Goal: Task Accomplishment & Management: Manage account settings

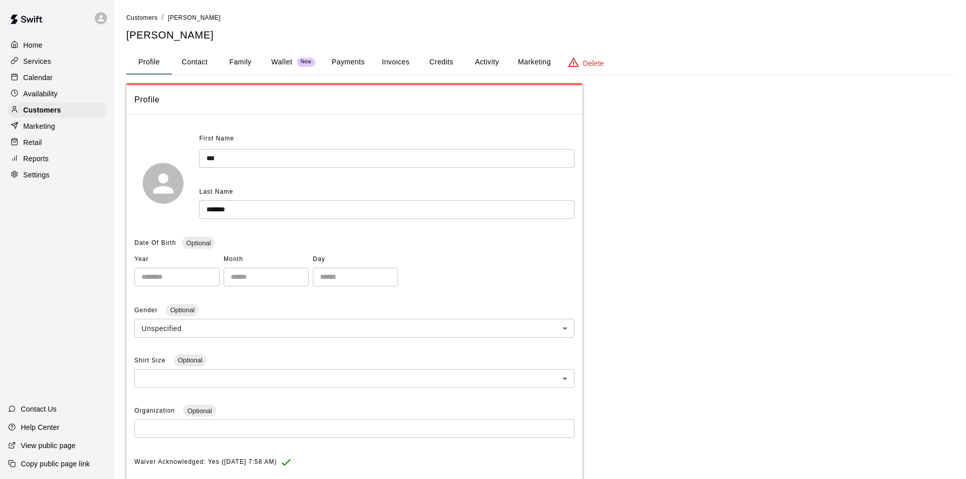
click at [485, 65] on button "Activity" at bounding box center [487, 62] width 46 height 24
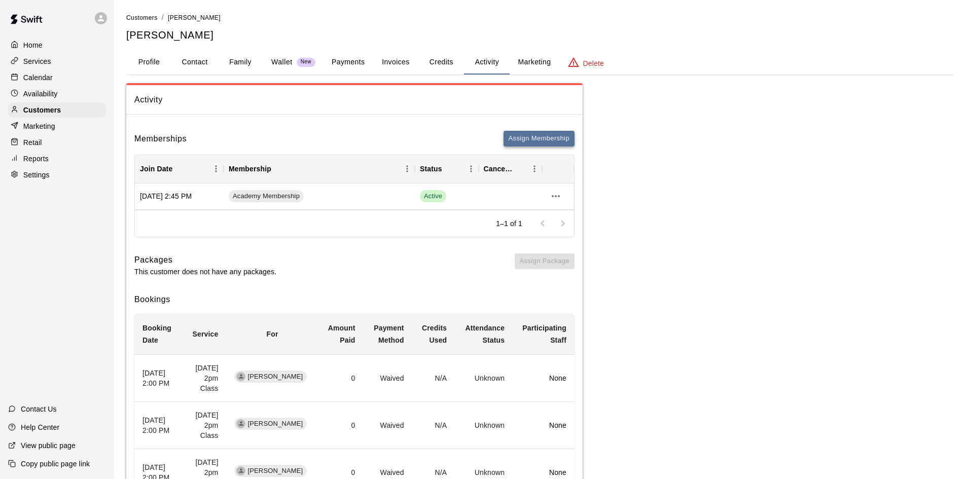
click at [523, 134] on button "Assign Membership" at bounding box center [539, 139] width 71 height 16
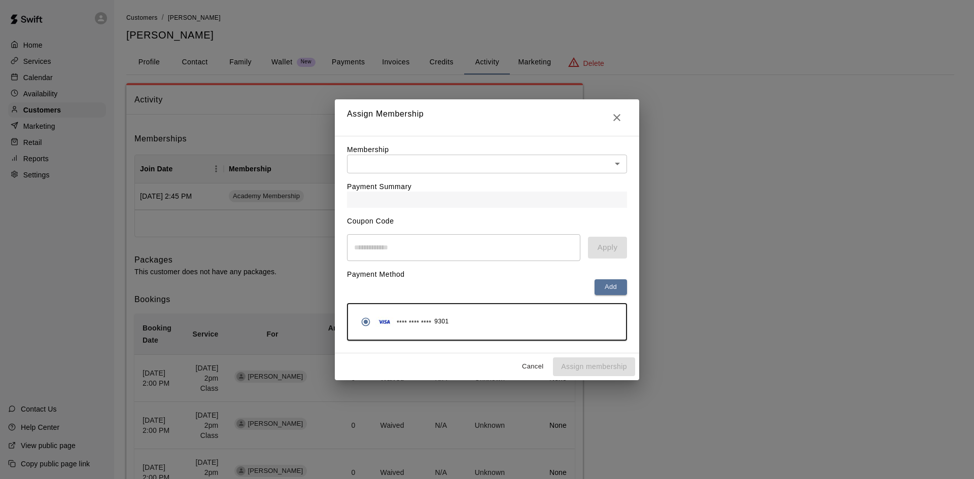
click at [502, 164] on body "Home Services Calendar Availability Customers Marketing Retail Reports Settings…" at bounding box center [487, 443] width 974 height 886
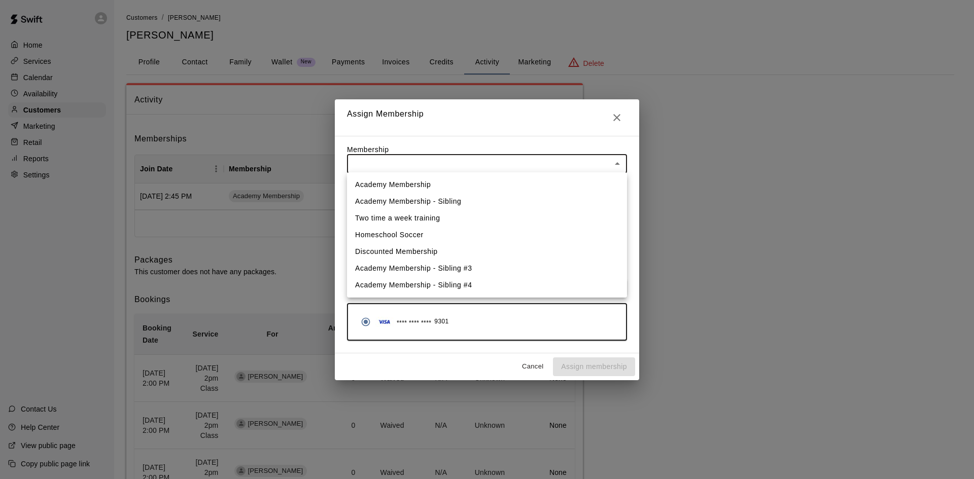
click at [486, 201] on li "Academy Membership - Sibling" at bounding box center [487, 201] width 280 height 17
type input "**********"
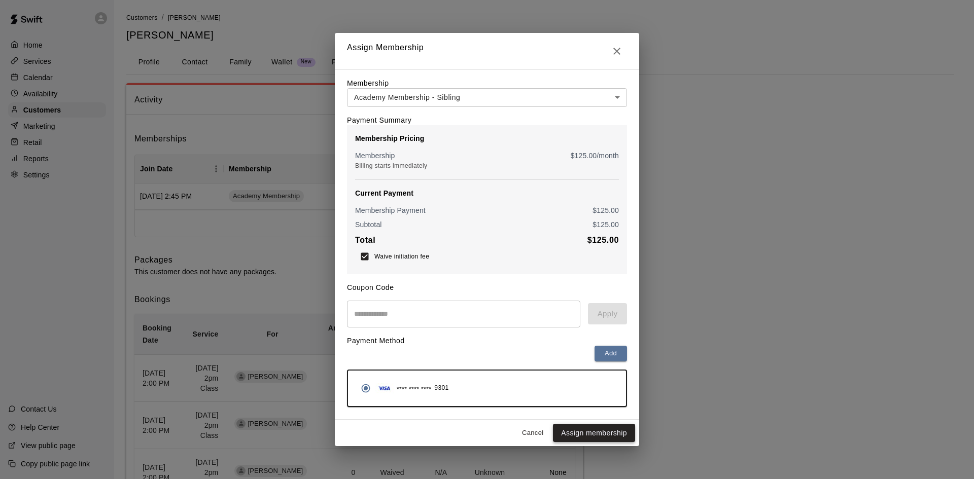
click at [598, 432] on button "Assign membership" at bounding box center [594, 433] width 82 height 19
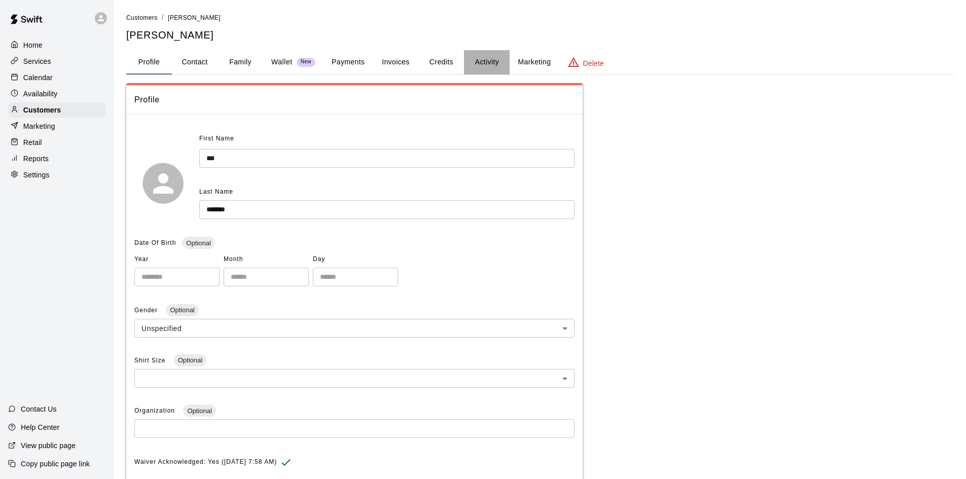
click at [481, 63] on button "Activity" at bounding box center [487, 62] width 46 height 24
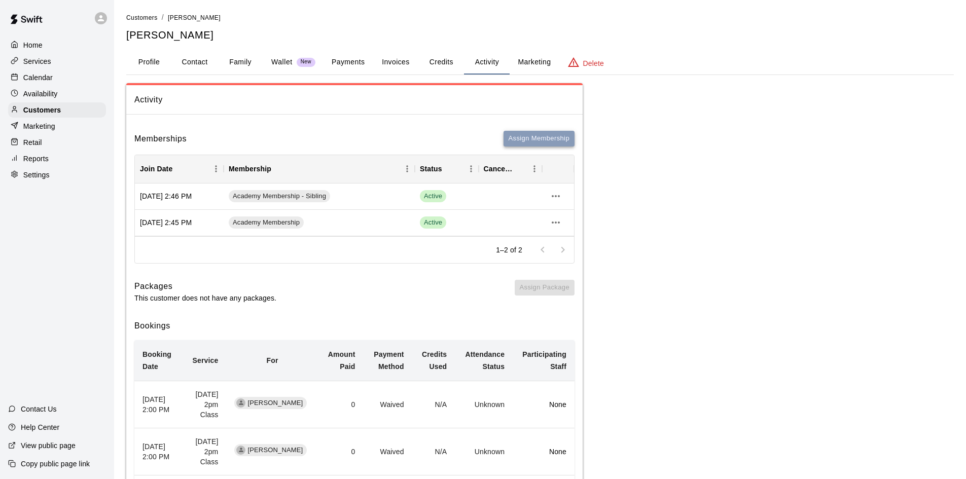
click at [516, 138] on button "Assign Membership" at bounding box center [539, 139] width 71 height 16
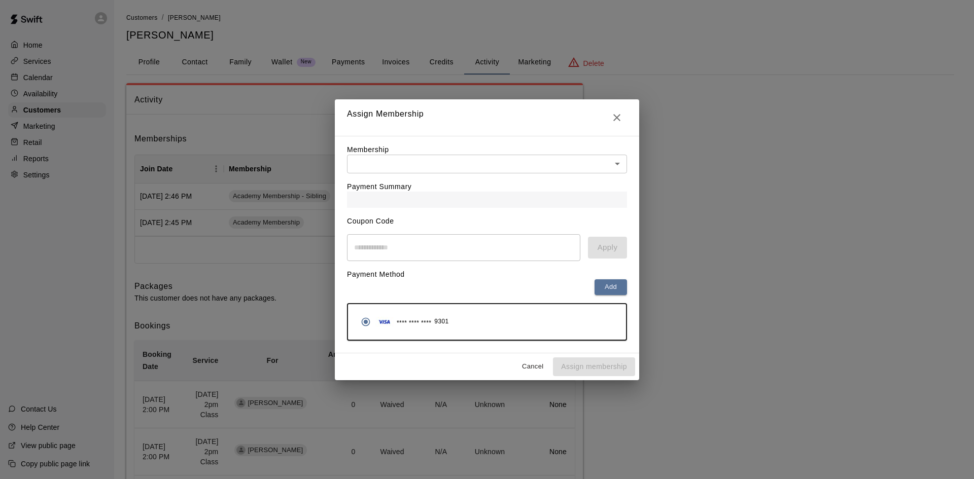
click at [484, 182] on div "Payment Summary" at bounding box center [487, 191] width 280 height 34
click at [481, 163] on body "Home Services Calendar Availability Customers Marketing Retail Reports Settings…" at bounding box center [487, 456] width 974 height 912
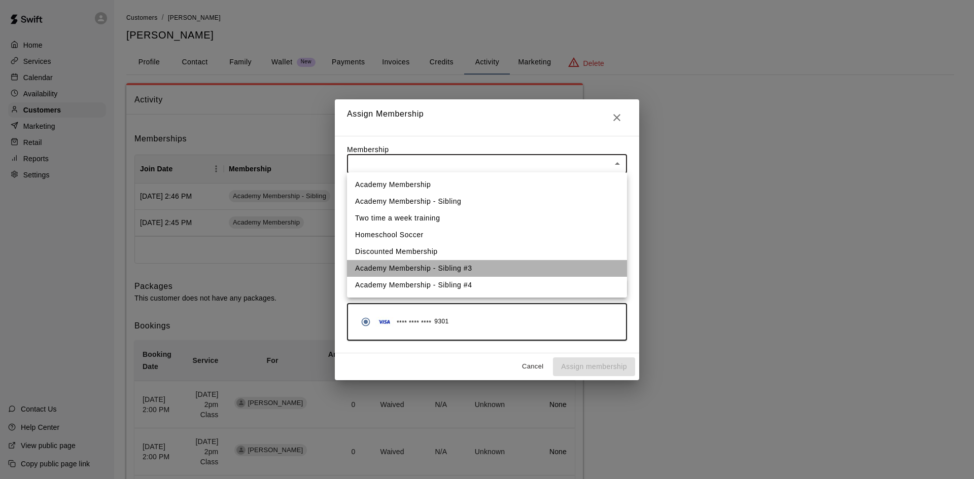
click at [460, 270] on li "Academy Membership - Sibling #3" at bounding box center [487, 268] width 280 height 17
type input "**********"
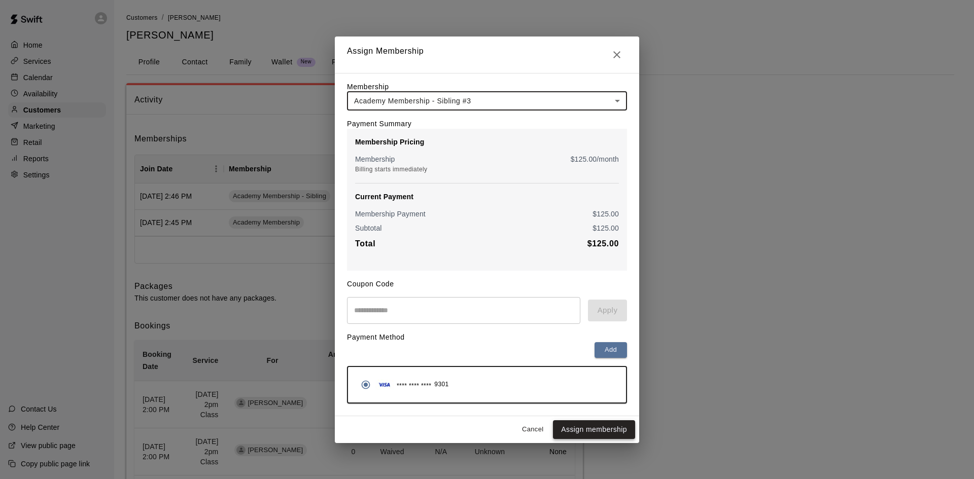
click at [588, 430] on button "Assign membership" at bounding box center [594, 430] width 82 height 19
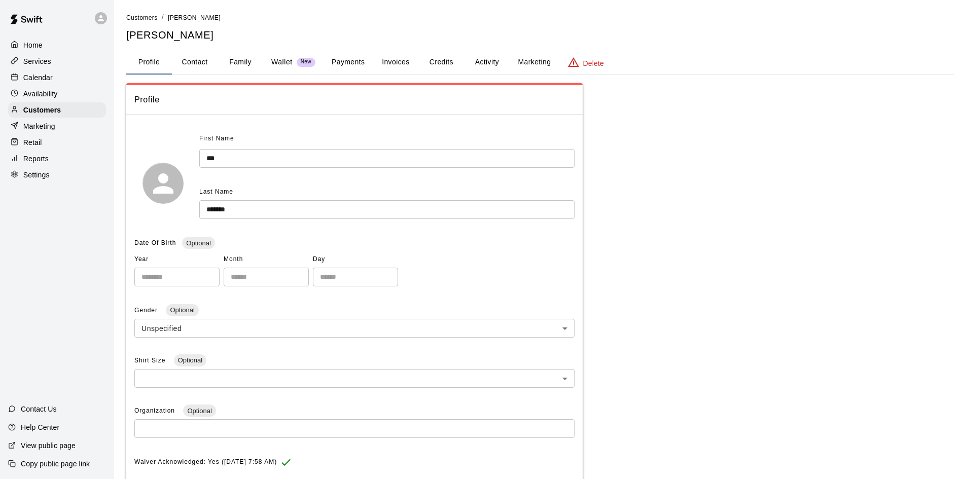
click at [488, 57] on button "Activity" at bounding box center [487, 62] width 46 height 24
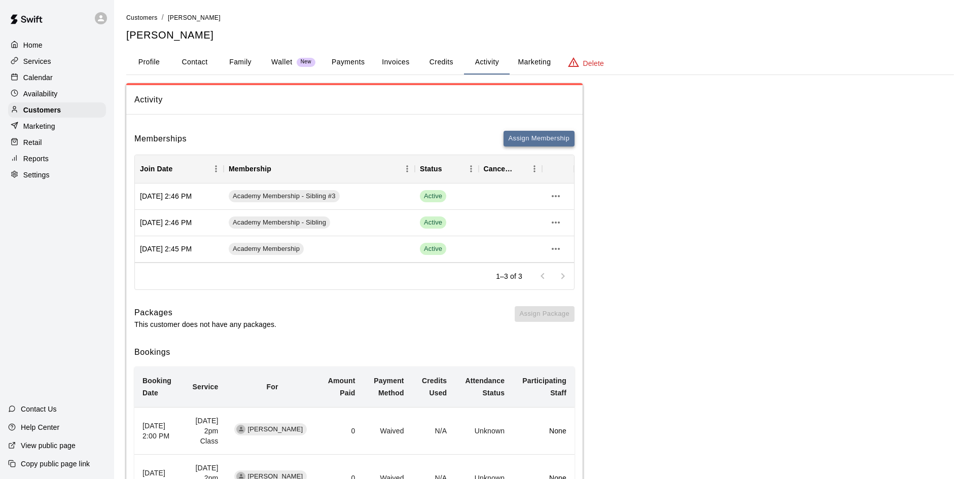
click at [533, 137] on button "Assign Membership" at bounding box center [539, 139] width 71 height 16
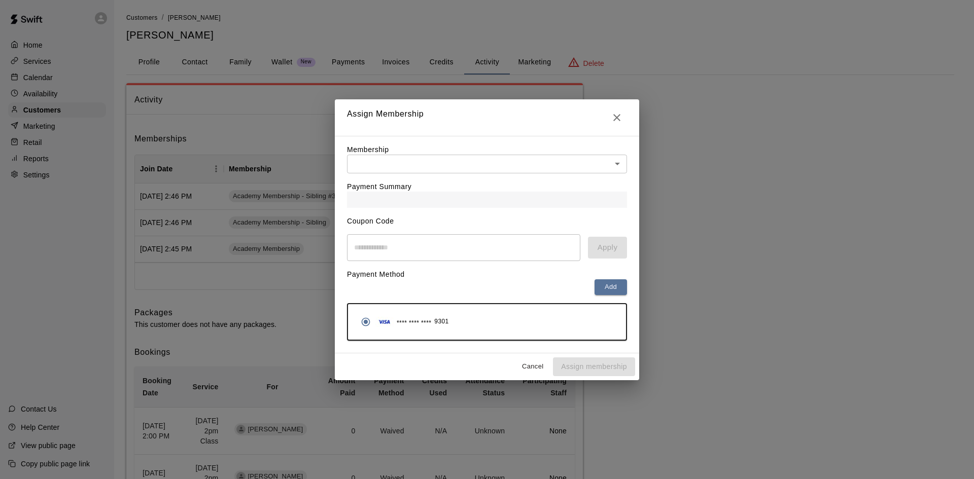
click at [491, 164] on body "Home Services Calendar Availability Customers Marketing Retail Reports Settings…" at bounding box center [487, 469] width 974 height 939
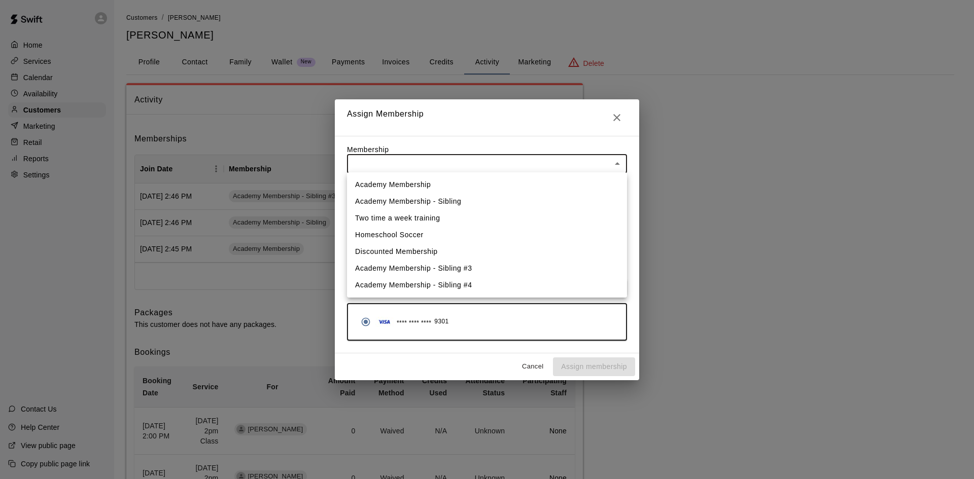
click at [462, 286] on li "Academy Membership - Sibling #4" at bounding box center [487, 285] width 280 height 17
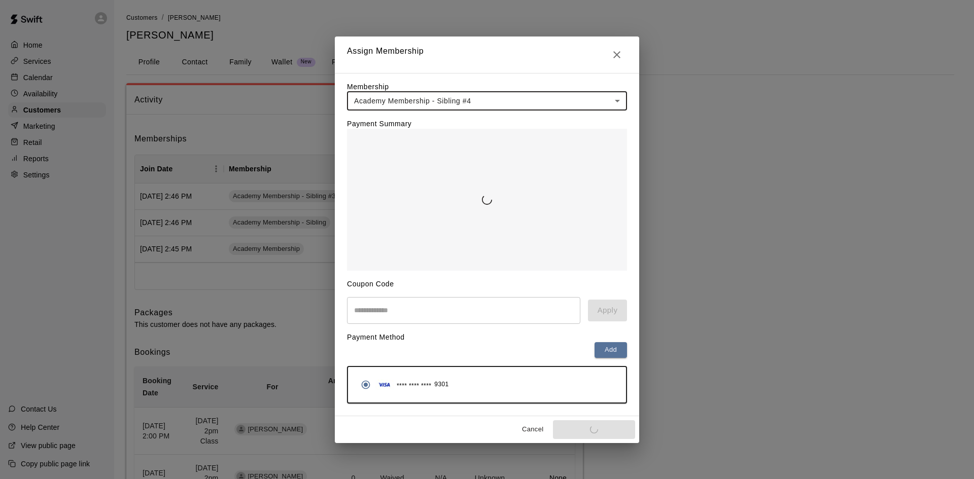
type input "**********"
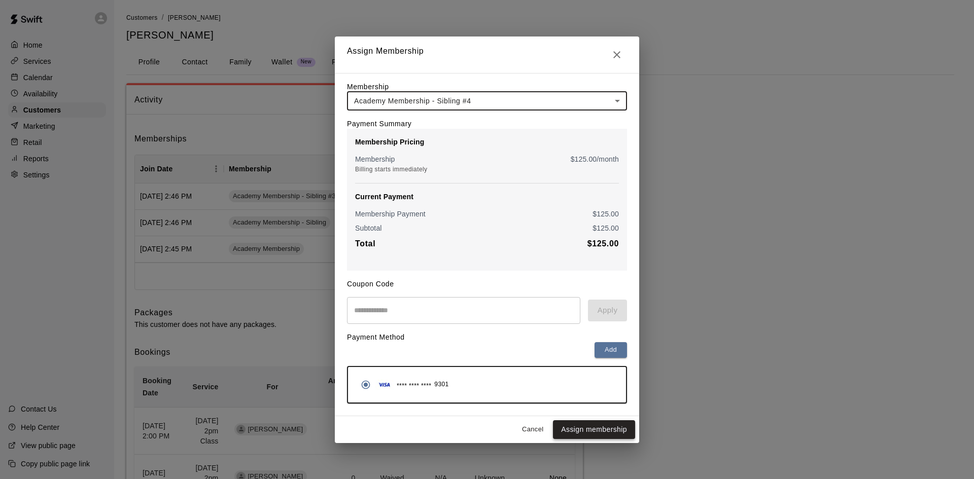
click at [586, 429] on button "Assign membership" at bounding box center [594, 430] width 82 height 19
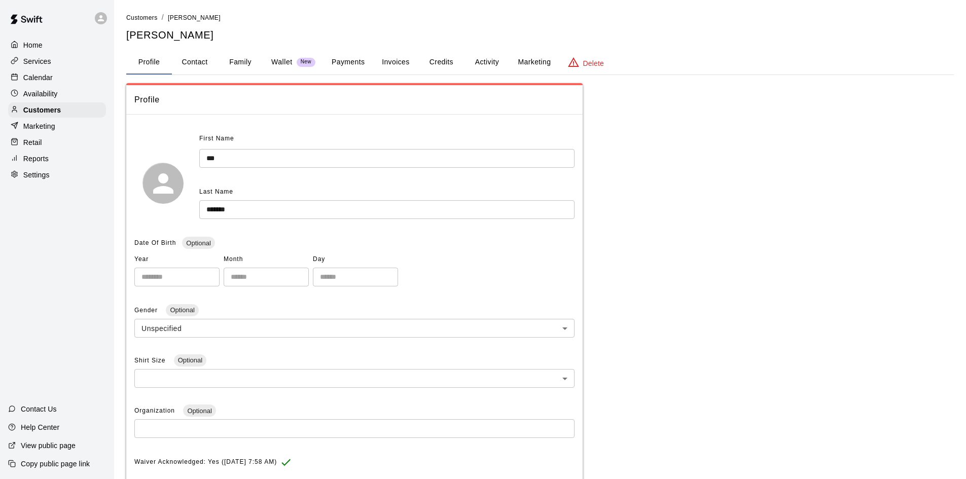
click at [481, 63] on button "Activity" at bounding box center [487, 62] width 46 height 24
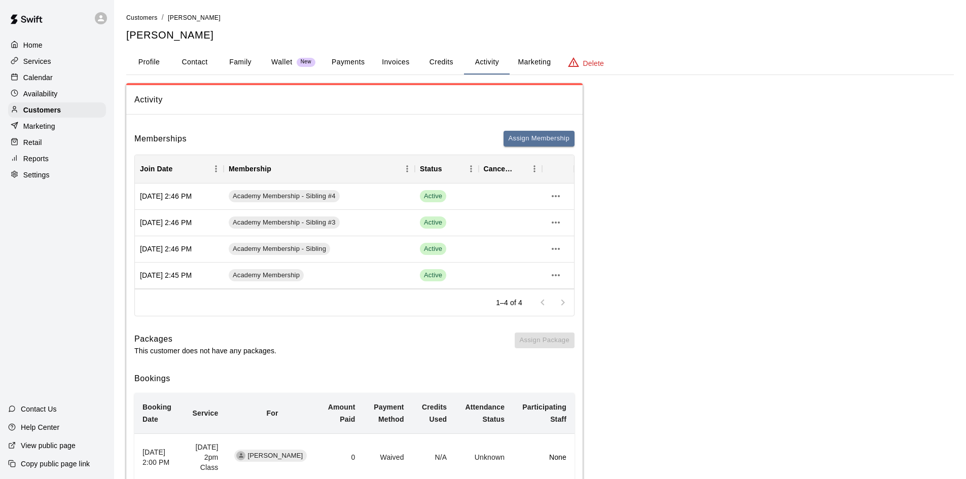
click at [199, 59] on button "Contact" at bounding box center [195, 62] width 46 height 24
select select "**"
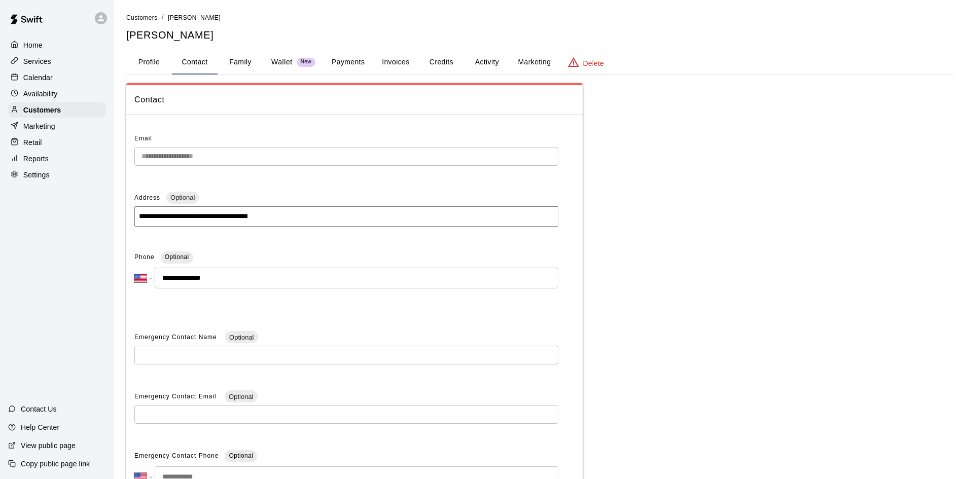
click at [239, 66] on button "Family" at bounding box center [241, 62] width 46 height 24
